Goal: Information Seeking & Learning: Learn about a topic

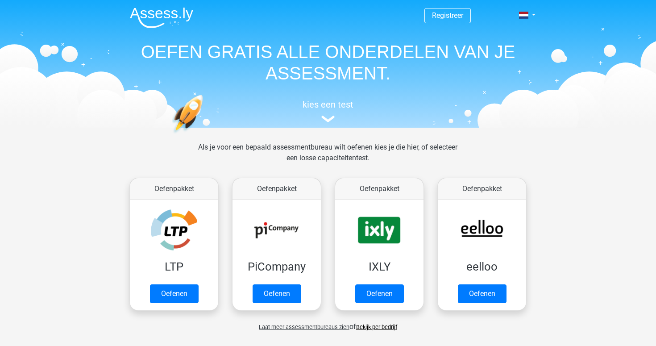
scroll to position [26, 0]
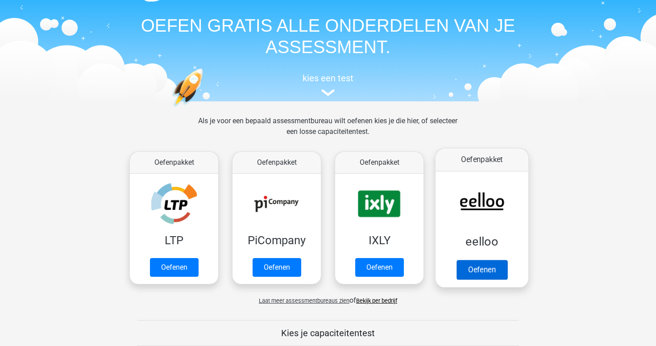
click at [493, 260] on link "Oefenen" at bounding box center [481, 270] width 51 height 20
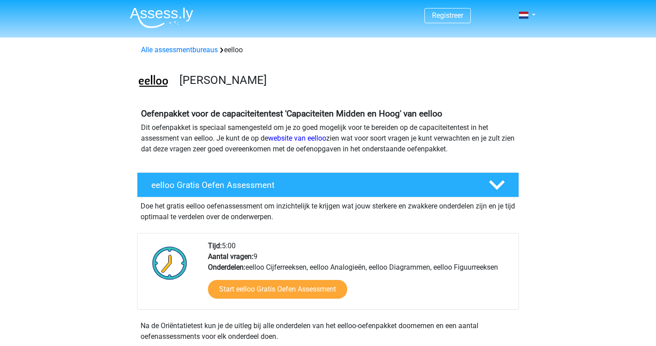
scroll to position [11, 0]
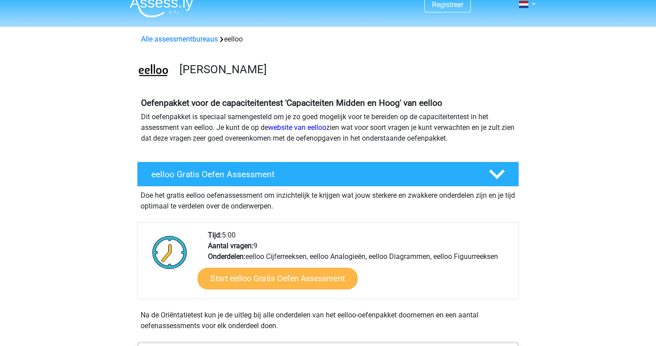
click at [320, 279] on link "Start eelloo Gratis Oefen Assessment" at bounding box center [278, 278] width 160 height 21
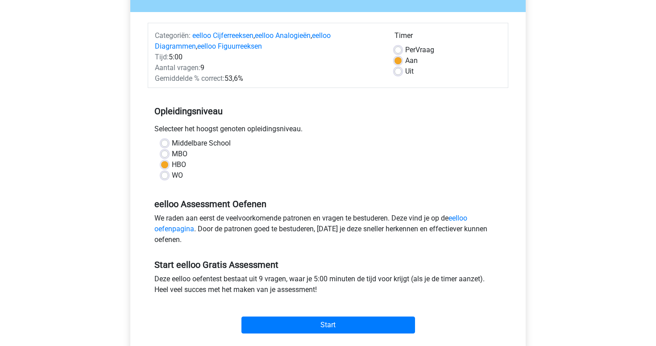
scroll to position [109, 0]
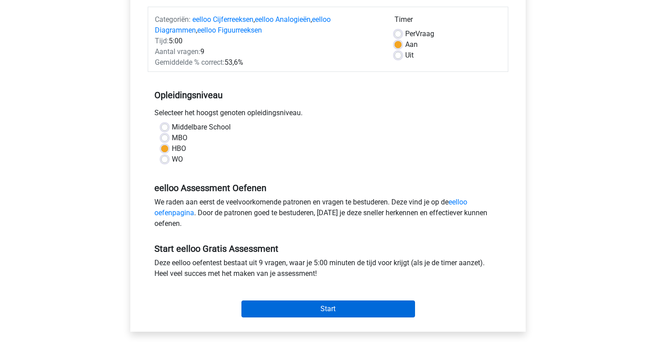
click at [329, 313] on input "Start" at bounding box center [327, 308] width 173 height 17
click at [288, 306] on input "Start" at bounding box center [327, 308] width 173 height 17
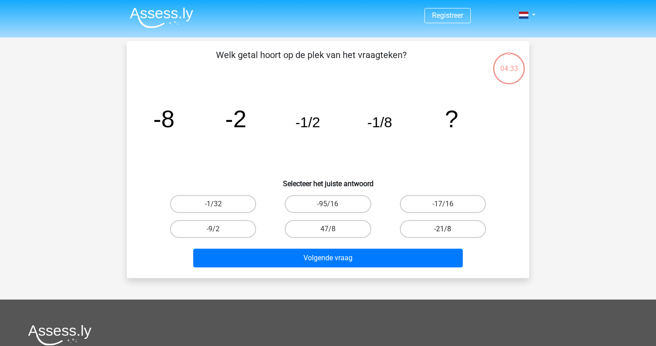
click at [421, 232] on label "-21/8" at bounding box center [443, 229] width 86 height 18
click at [442, 232] on input "-21/8" at bounding box center [445, 232] width 6 height 6
radio input "true"
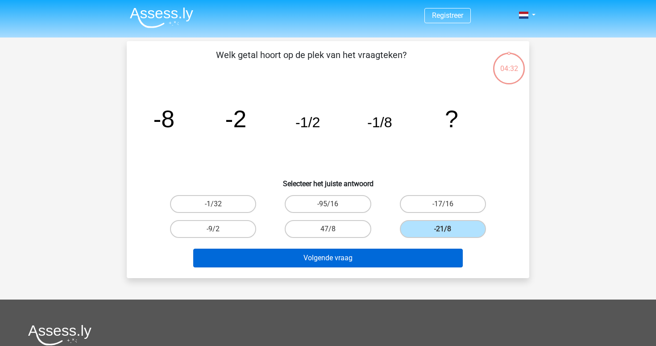
click at [413, 263] on button "Volgende vraag" at bounding box center [328, 257] width 270 height 19
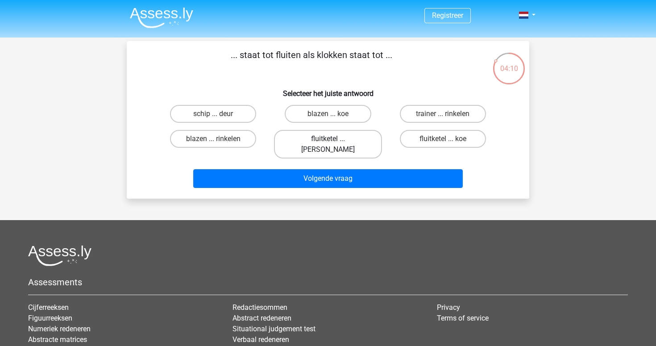
click at [344, 139] on label "fluitketel ... luiden" at bounding box center [327, 144] width 107 height 29
click at [334, 139] on input "fluitketel ... luiden" at bounding box center [331, 142] width 6 height 6
radio input "true"
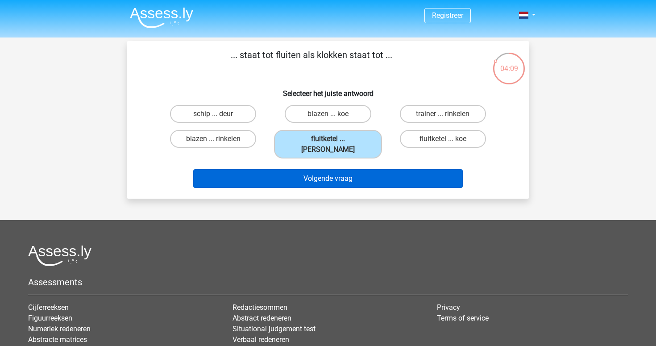
click at [355, 174] on button "Volgende vraag" at bounding box center [328, 178] width 270 height 19
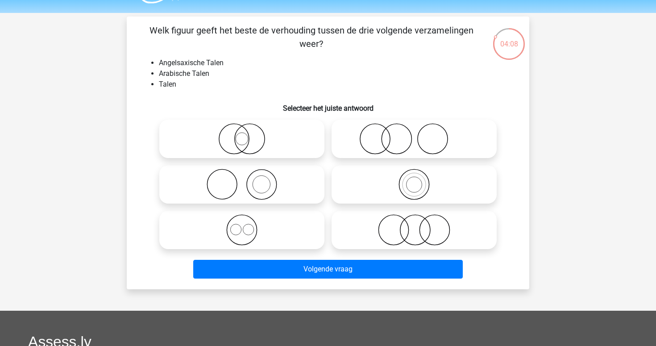
scroll to position [24, 0]
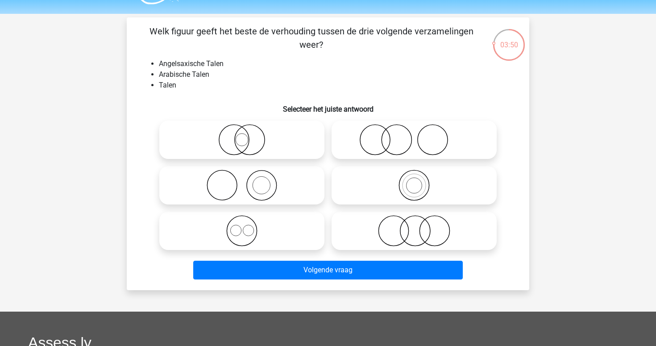
click at [281, 237] on icon at bounding box center [242, 230] width 158 height 31
click at [248, 226] on input "radio" at bounding box center [245, 223] width 6 height 6
radio input "true"
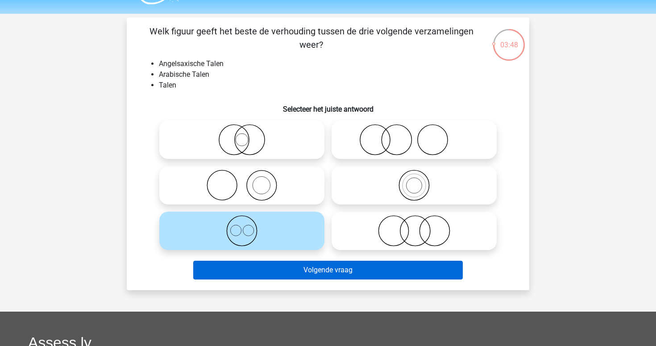
click at [290, 272] on button "Volgende vraag" at bounding box center [328, 269] width 270 height 19
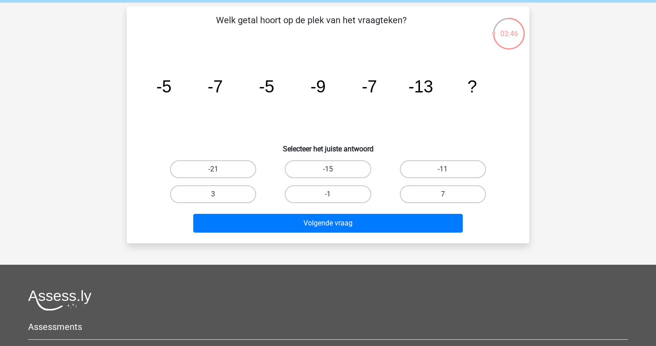
scroll to position [33, 0]
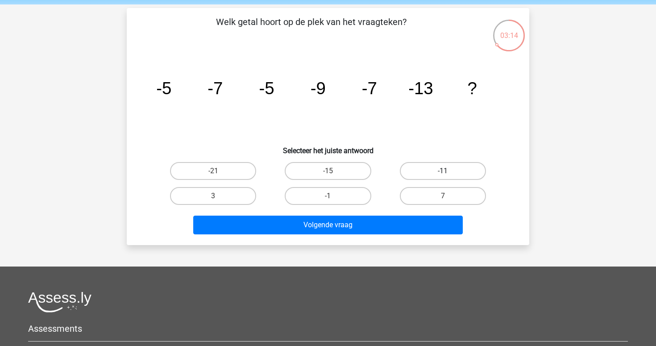
click at [426, 167] on label "-11" at bounding box center [443, 171] width 86 height 18
click at [442, 171] on input "-11" at bounding box center [445, 174] width 6 height 6
radio input "true"
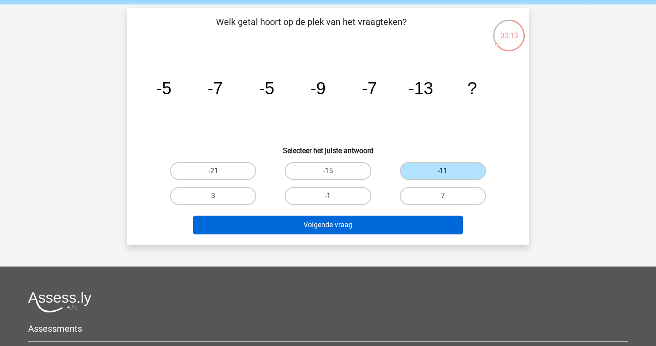
click at [409, 220] on button "Volgende vraag" at bounding box center [328, 224] width 270 height 19
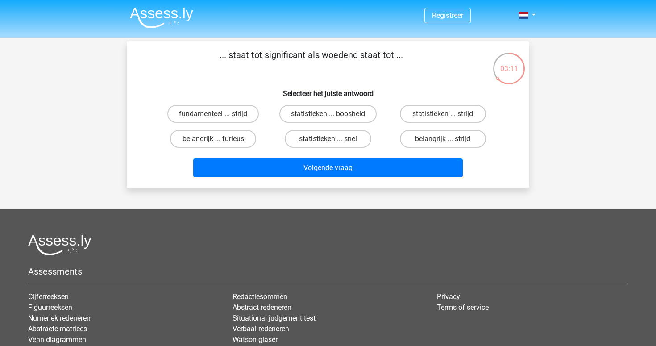
scroll to position [0, 0]
click at [236, 140] on label "belangrijk ... furieus" at bounding box center [213, 139] width 86 height 18
click at [219, 140] on input "belangrijk ... furieus" at bounding box center [216, 142] width 6 height 6
radio input "true"
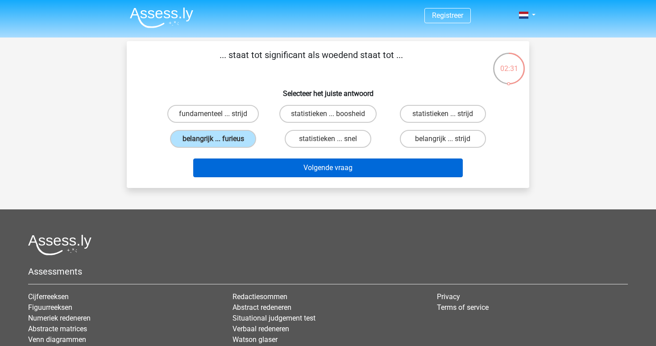
click at [259, 170] on button "Volgende vraag" at bounding box center [328, 167] width 270 height 19
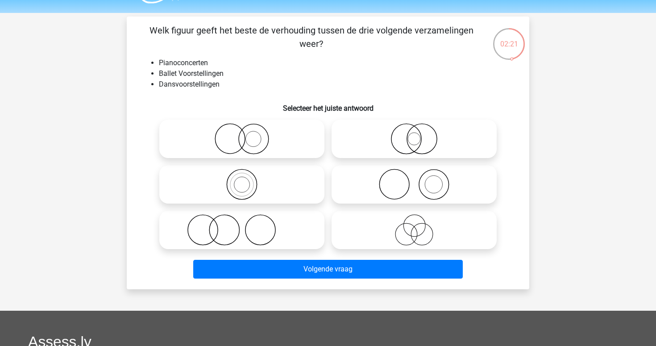
scroll to position [25, 0]
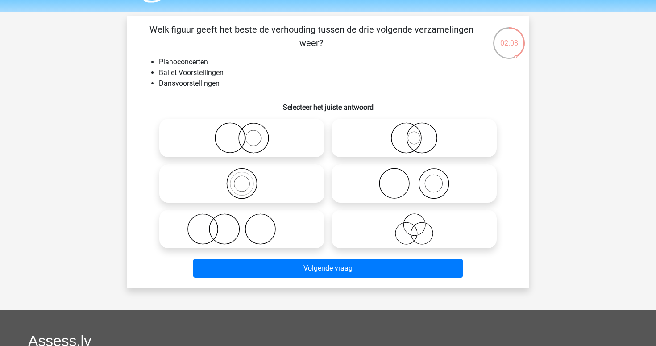
click at [274, 224] on icon at bounding box center [242, 228] width 158 height 31
click at [248, 224] on input "radio" at bounding box center [245, 222] width 6 height 6
radio input "true"
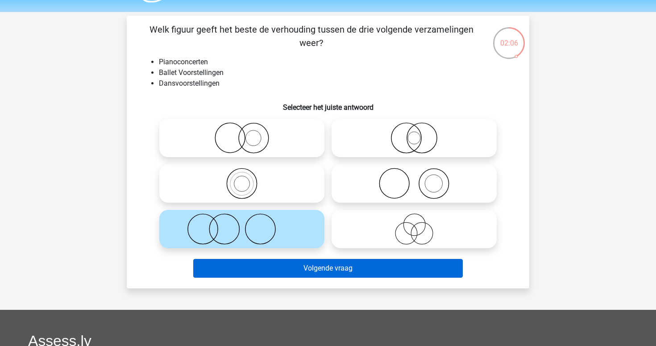
click at [290, 267] on button "Volgende vraag" at bounding box center [328, 268] width 270 height 19
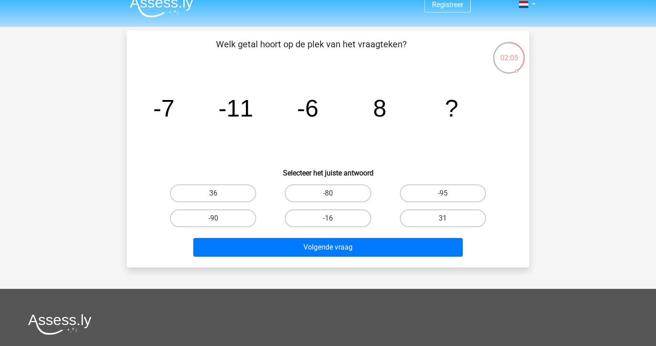
scroll to position [10, 0]
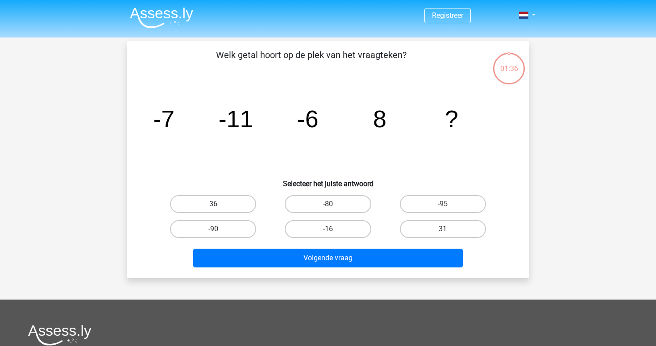
click at [226, 208] on label "36" at bounding box center [213, 204] width 86 height 18
click at [219, 208] on input "36" at bounding box center [216, 207] width 6 height 6
radio input "true"
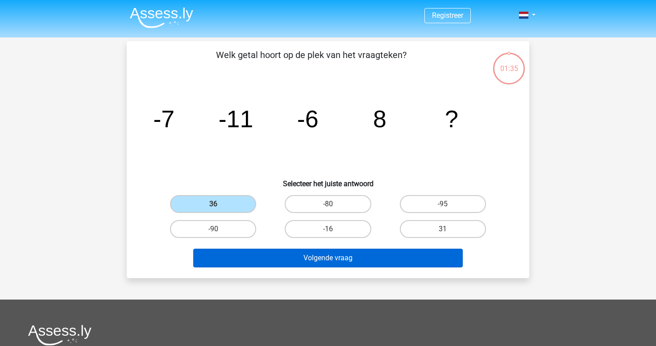
click at [275, 256] on button "Volgende vraag" at bounding box center [328, 257] width 270 height 19
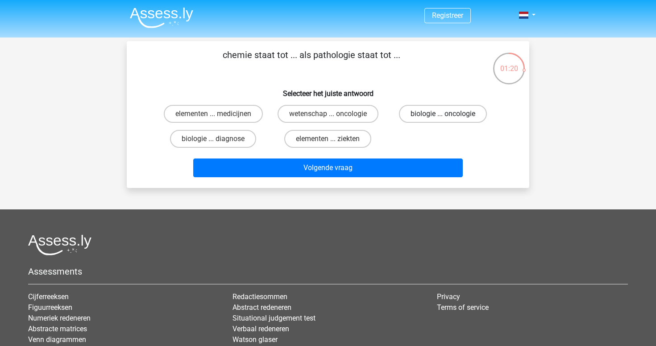
click at [442, 121] on label "biologie ... oncologie" at bounding box center [443, 114] width 88 height 18
click at [442, 120] on input "biologie ... oncologie" at bounding box center [445, 117] width 6 height 6
radio input "true"
click at [404, 179] on div "Volgende vraag" at bounding box center [328, 169] width 344 height 22
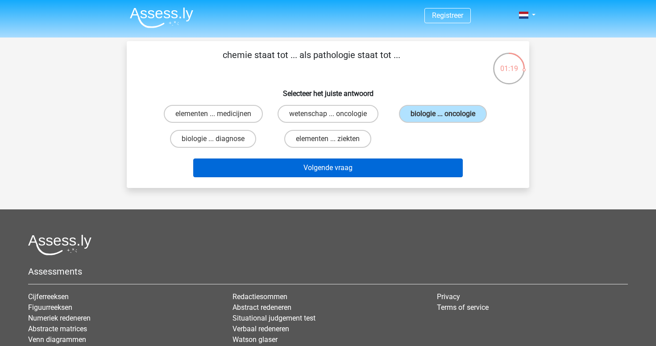
click at [404, 166] on button "Volgende vraag" at bounding box center [328, 167] width 270 height 19
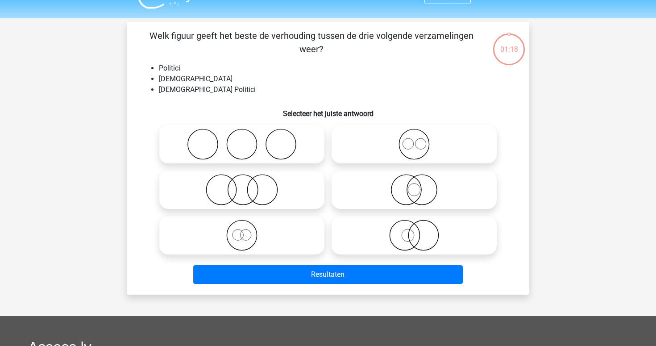
scroll to position [19, 0]
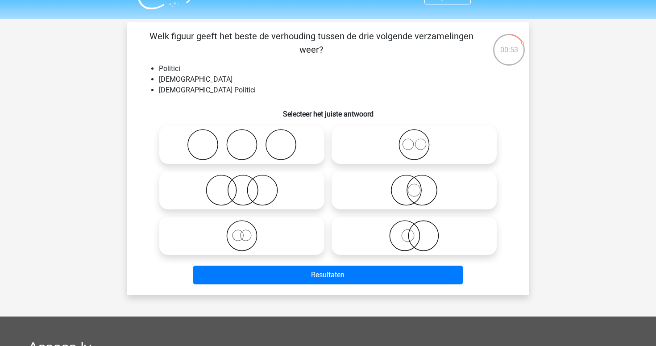
click at [281, 145] on icon at bounding box center [242, 144] width 158 height 31
click at [248, 140] on input "radio" at bounding box center [245, 137] width 6 height 6
radio input "true"
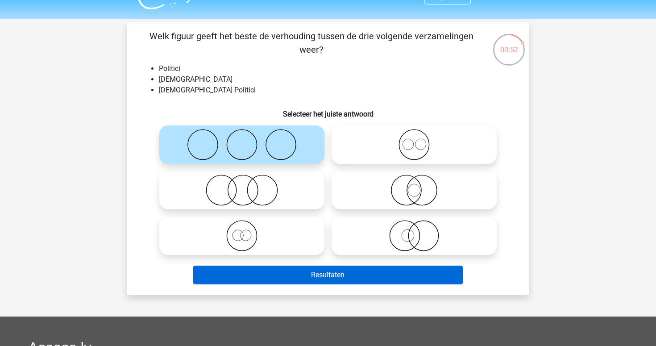
click at [311, 274] on button "Resultaten" at bounding box center [328, 274] width 270 height 19
